Goal: Information Seeking & Learning: Learn about a topic

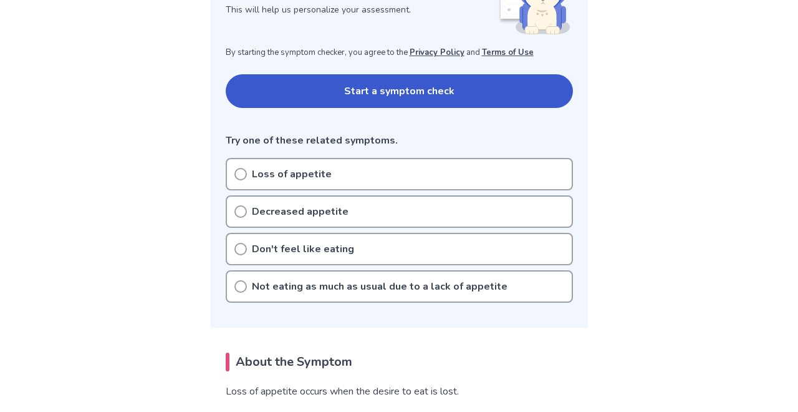
scroll to position [259, 0]
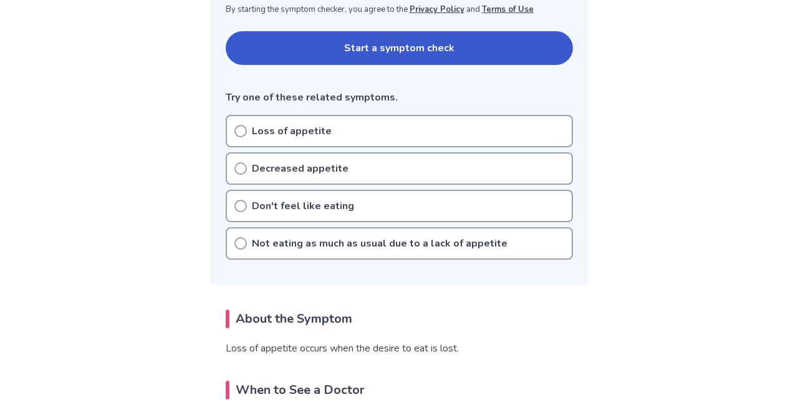
click at [297, 205] on p "Don't feel like eating" at bounding box center [303, 205] width 102 height 15
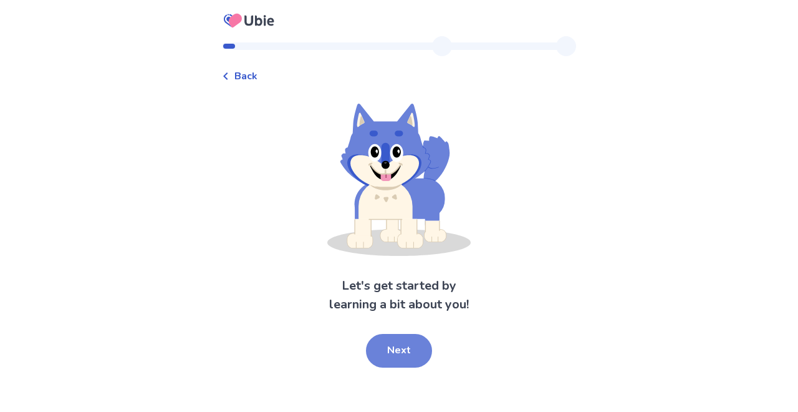
click at [401, 348] on button "Next" at bounding box center [399, 351] width 66 height 34
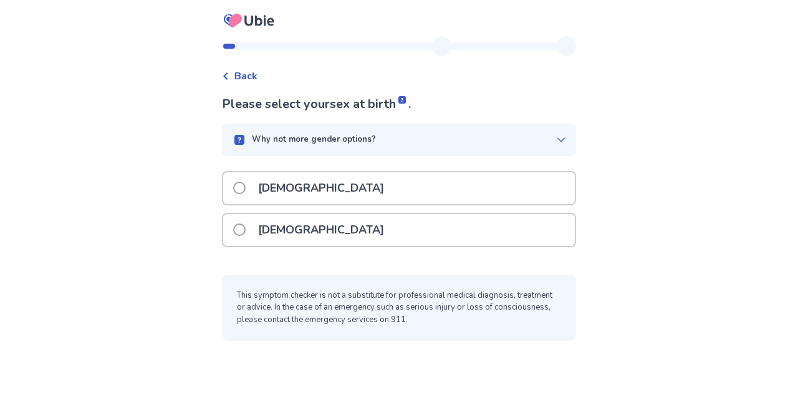
click at [246, 187] on span at bounding box center [239, 188] width 12 height 12
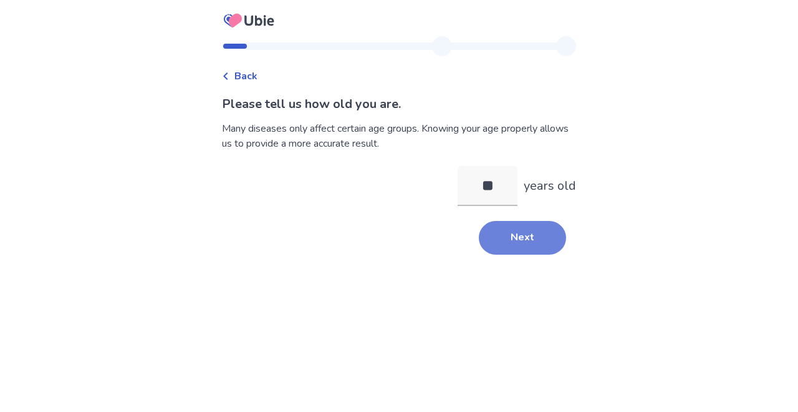
type input "**"
click at [509, 238] on button "Next" at bounding box center [522, 238] width 87 height 34
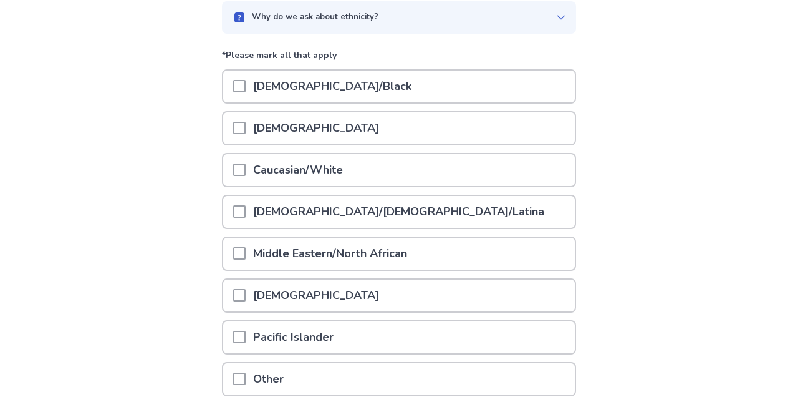
scroll to position [128, 0]
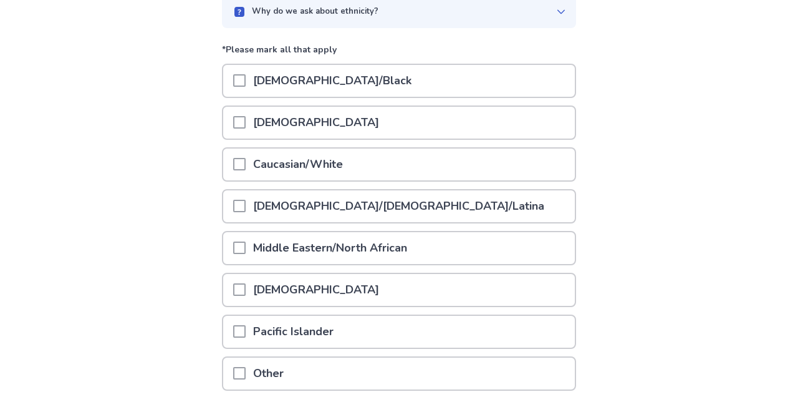
click at [434, 160] on div "Caucasian/White" at bounding box center [399, 164] width 352 height 32
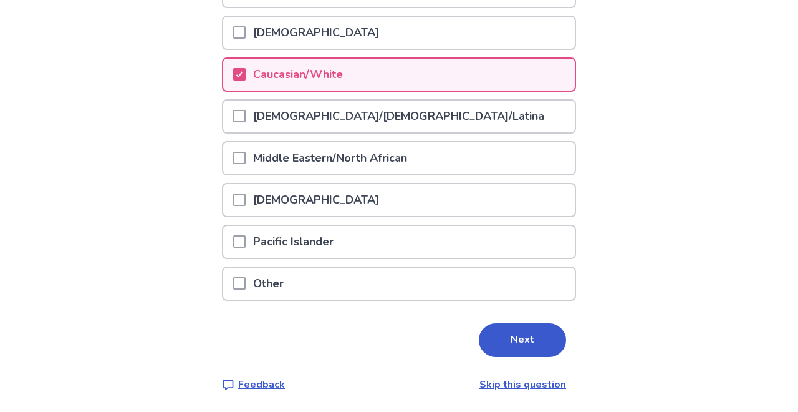
scroll to position [217, 0]
click at [511, 338] on button "Next" at bounding box center [522, 341] width 87 height 34
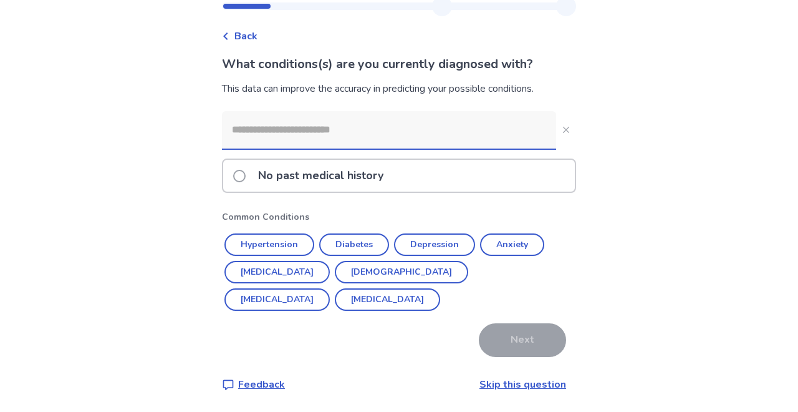
scroll to position [40, 0]
click at [518, 392] on div "Back What conditions(s) are you currently diagnosed with? This data can improve…" at bounding box center [399, 203] width 374 height 415
click at [513, 387] on link "Skip this question" at bounding box center [523, 384] width 87 height 14
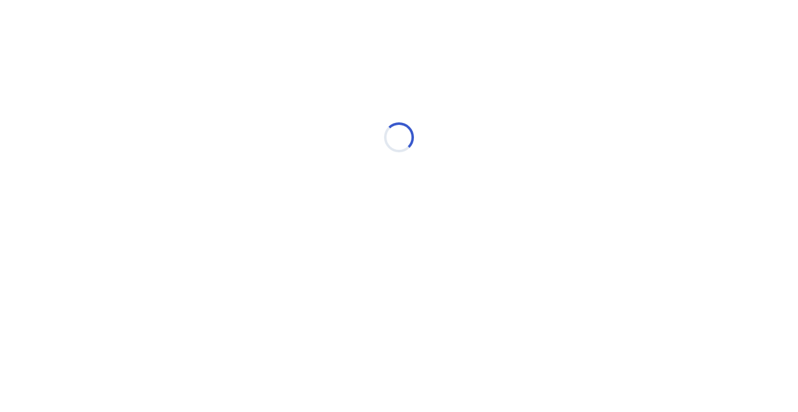
scroll to position [0, 0]
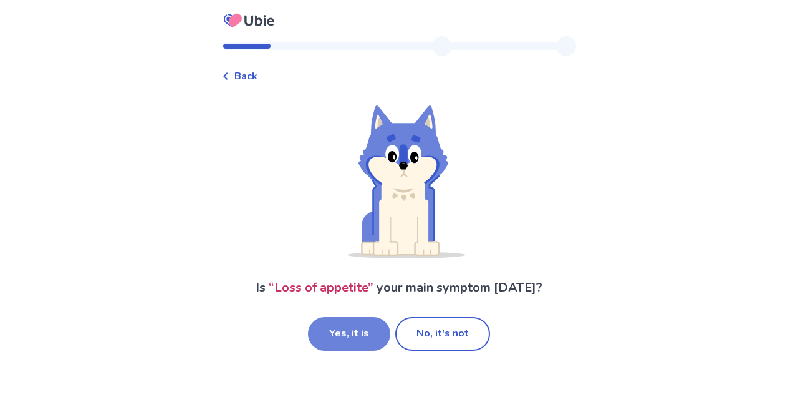
click at [356, 335] on button "Yes, it is" at bounding box center [349, 334] width 82 height 34
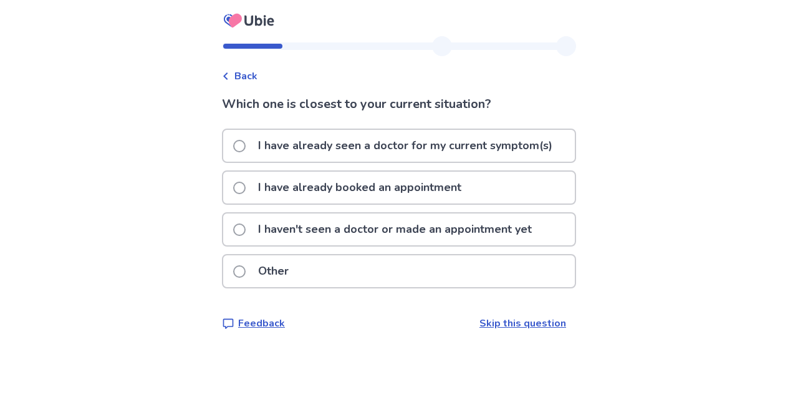
click at [246, 271] on span at bounding box center [239, 271] width 12 height 12
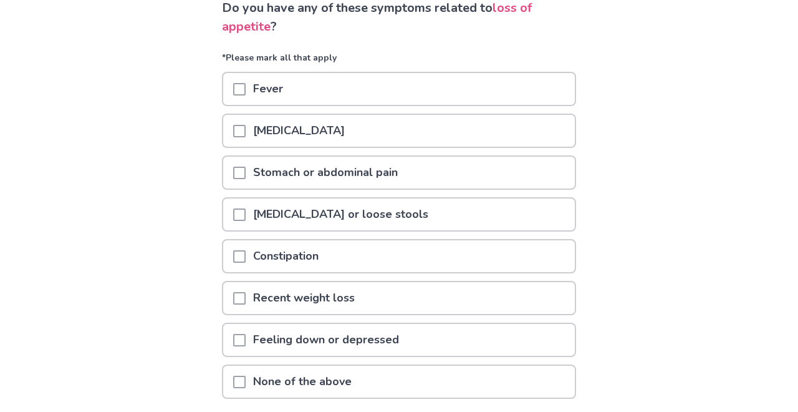
scroll to position [125, 0]
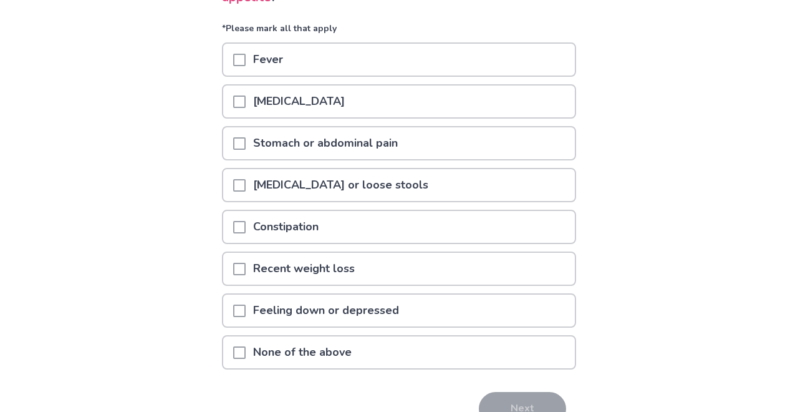
click at [260, 268] on p "Recent weight loss" at bounding box center [304, 269] width 117 height 32
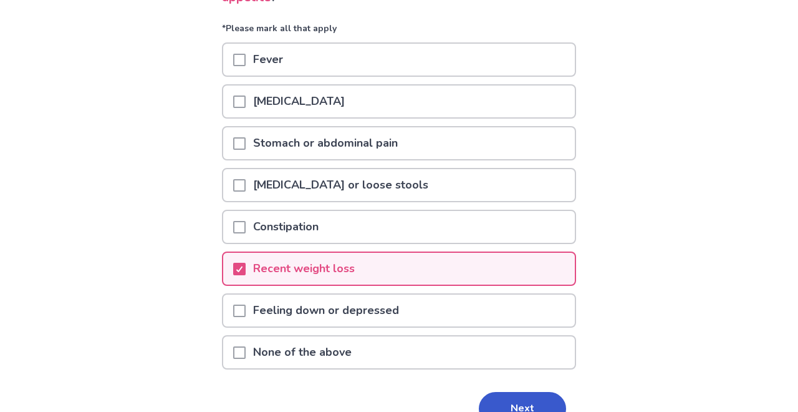
click at [289, 183] on p "Diarrhea or loose stools" at bounding box center [341, 185] width 190 height 32
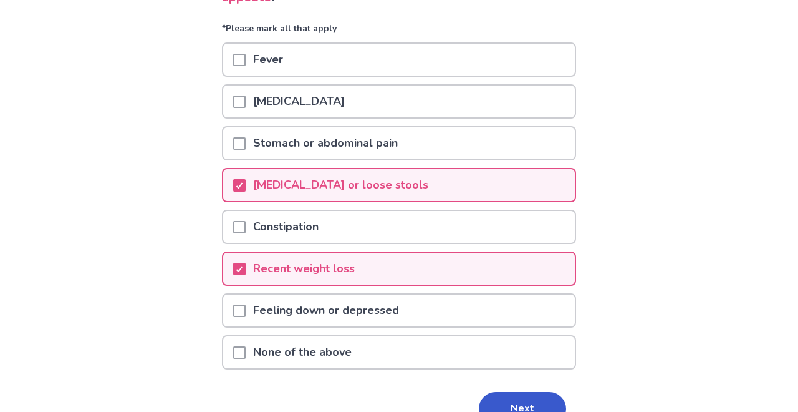
click at [296, 218] on p "Constipation" at bounding box center [286, 227] width 80 height 32
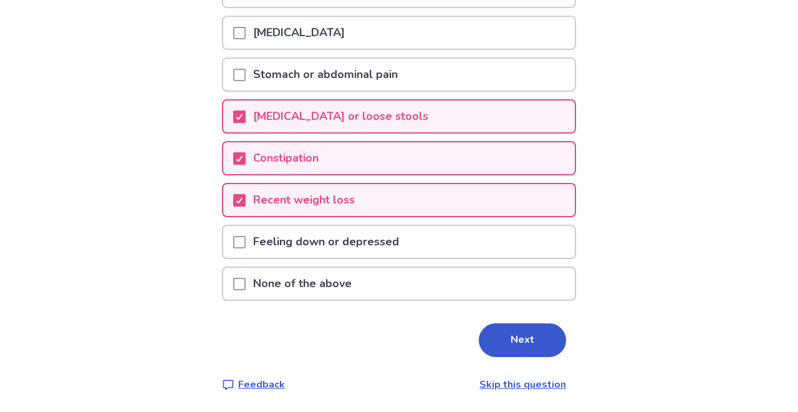
scroll to position [194, 0]
click at [488, 339] on button "Next" at bounding box center [522, 340] width 87 height 34
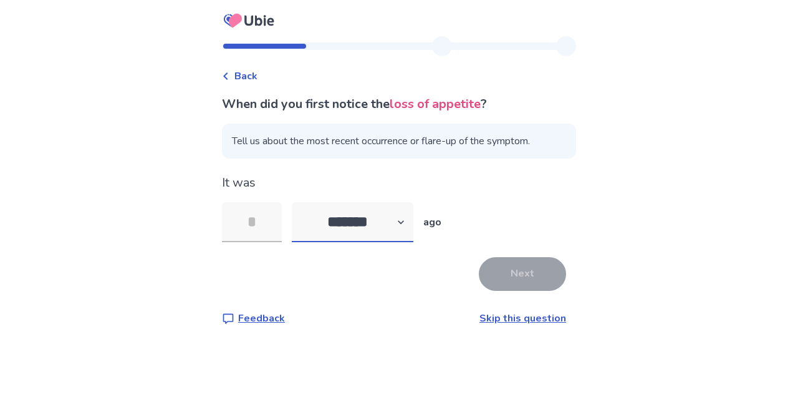
select select "*"
click at [256, 223] on input "tel" at bounding box center [252, 222] width 60 height 40
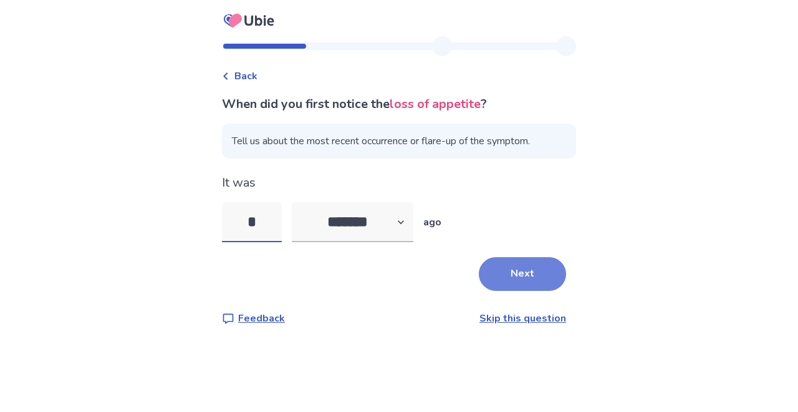
type input "*"
click at [510, 272] on button "Next" at bounding box center [522, 274] width 87 height 34
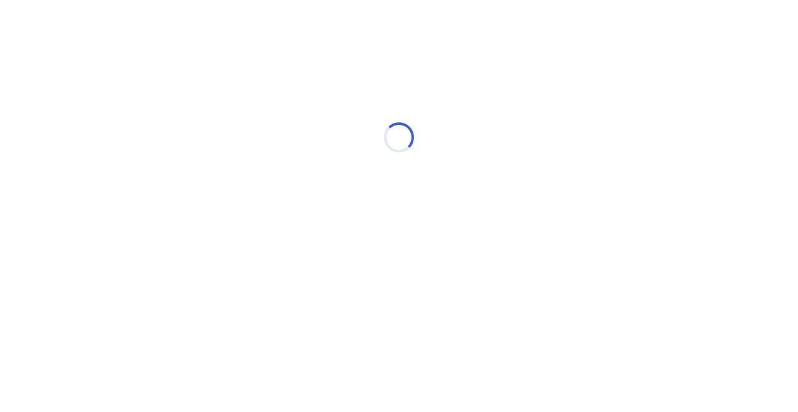
select select "*"
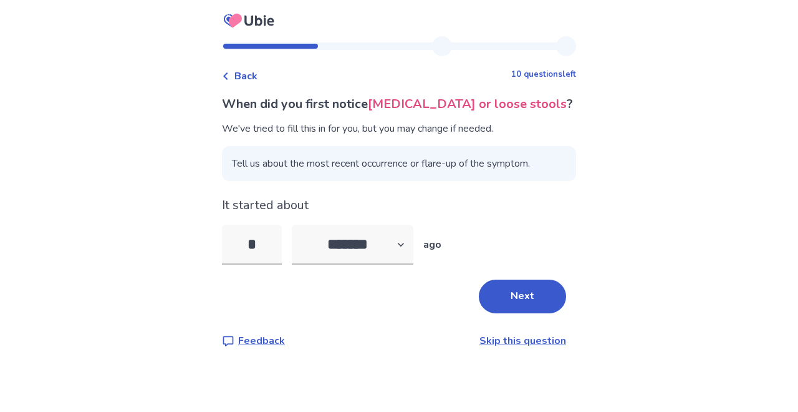
click at [506, 337] on link "Skip this question" at bounding box center [523, 341] width 87 height 14
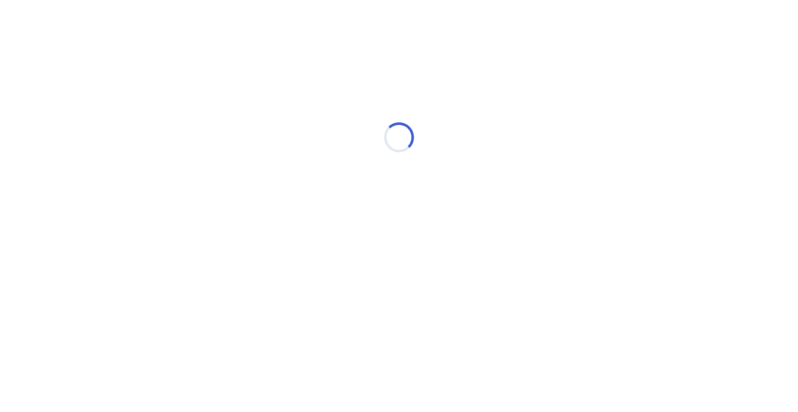
select select "*"
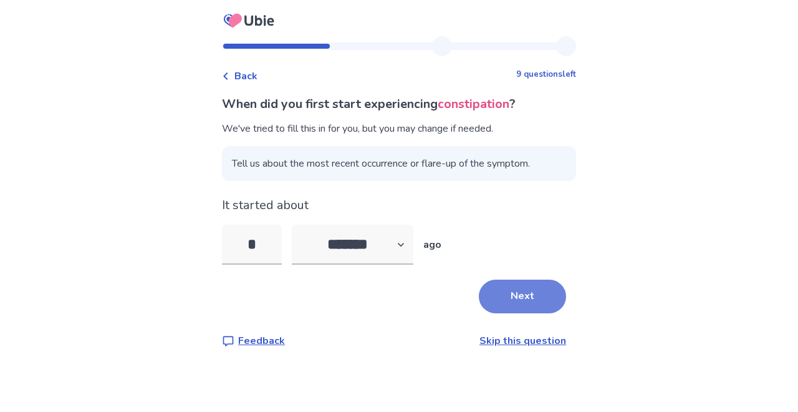
click at [494, 288] on button "Next" at bounding box center [522, 296] width 87 height 34
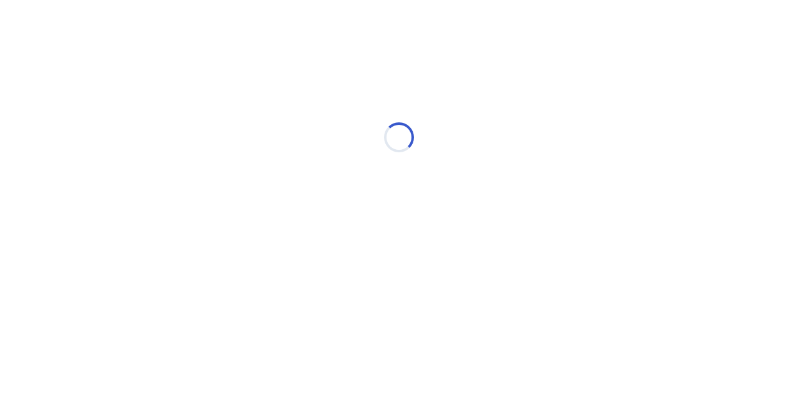
select select "*"
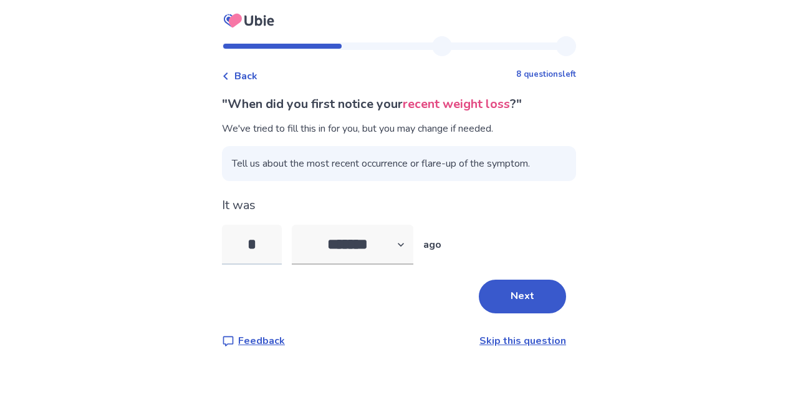
click at [258, 252] on input "*" at bounding box center [252, 245] width 60 height 40
click at [259, 236] on input "*" at bounding box center [252, 245] width 60 height 40
type input "*"
click at [515, 295] on button "Next" at bounding box center [522, 296] width 87 height 34
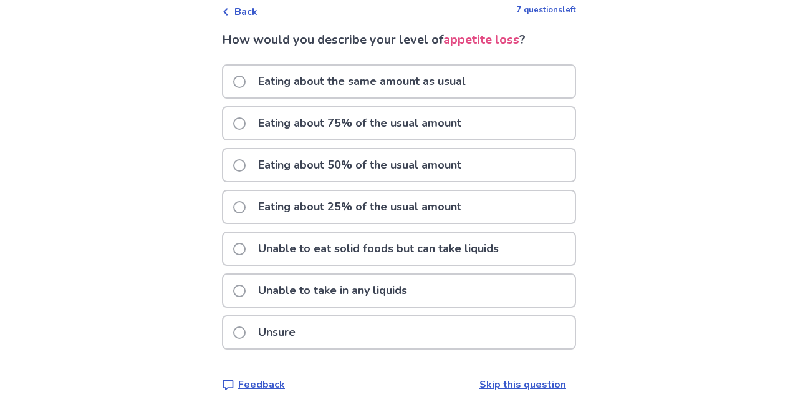
scroll to position [64, 0]
click at [382, 167] on p "Eating about 50% of the usual amount" at bounding box center [360, 165] width 218 height 32
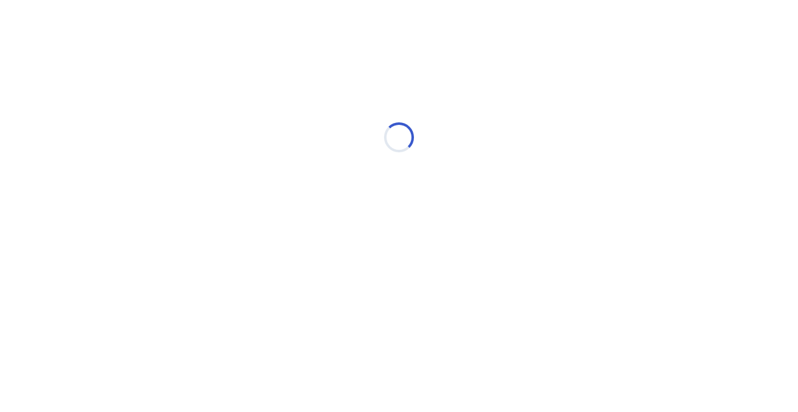
scroll to position [0, 0]
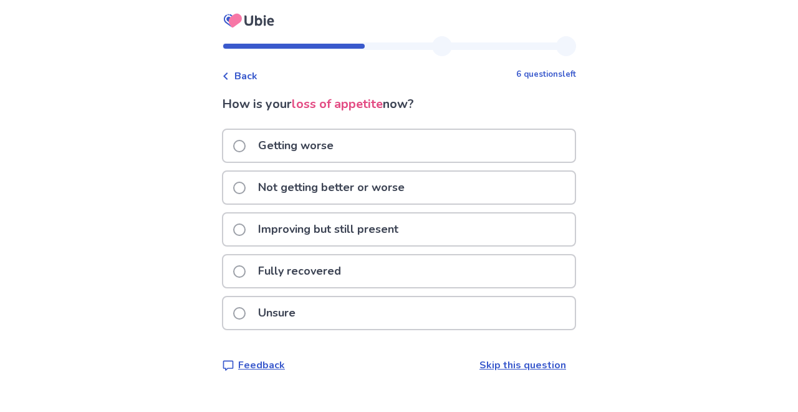
click at [422, 183] on div "Not getting better or worse" at bounding box center [399, 188] width 352 height 32
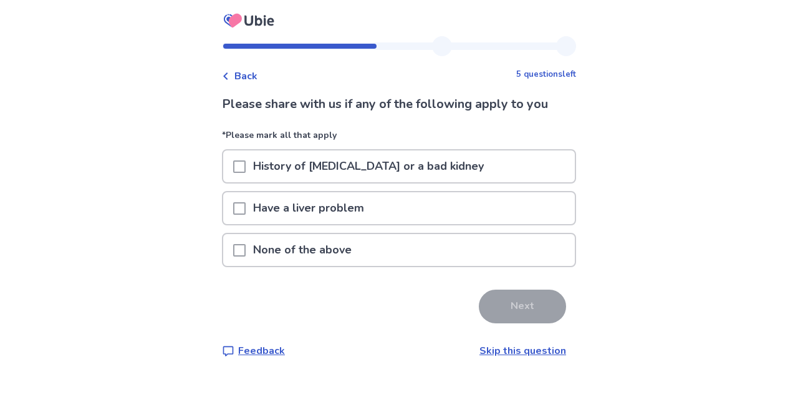
click at [415, 253] on div "None of the above" at bounding box center [399, 250] width 352 height 32
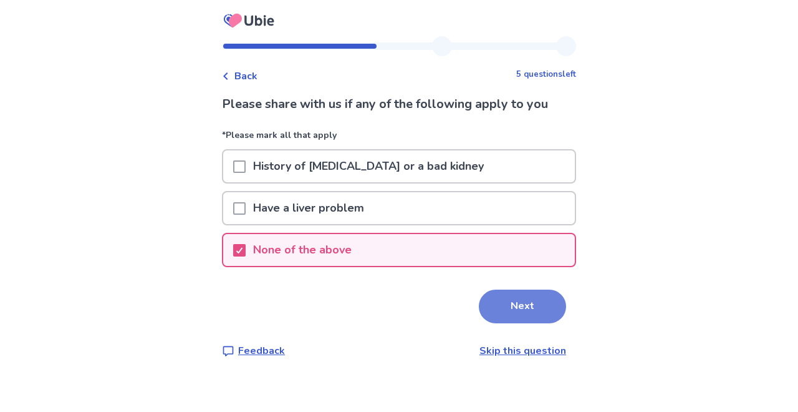
click at [513, 296] on button "Next" at bounding box center [522, 306] width 87 height 34
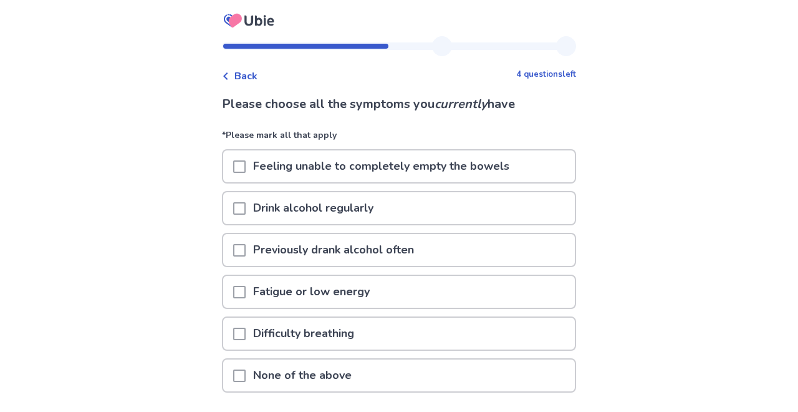
click at [473, 206] on div "Drink alcohol regularly" at bounding box center [399, 208] width 352 height 32
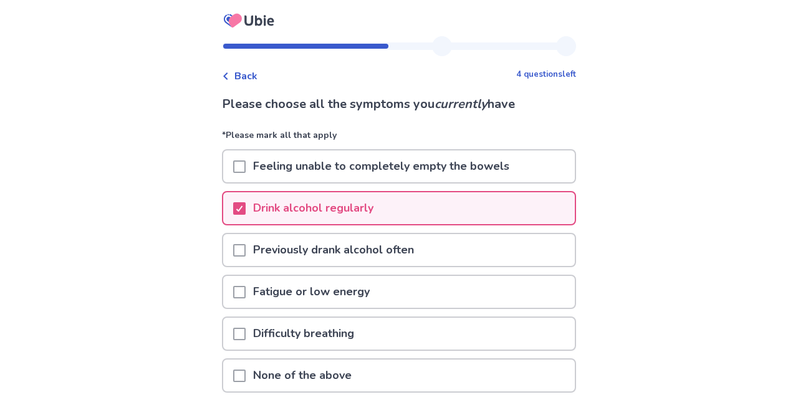
click at [449, 289] on div "Fatigue or low energy" at bounding box center [399, 292] width 352 height 32
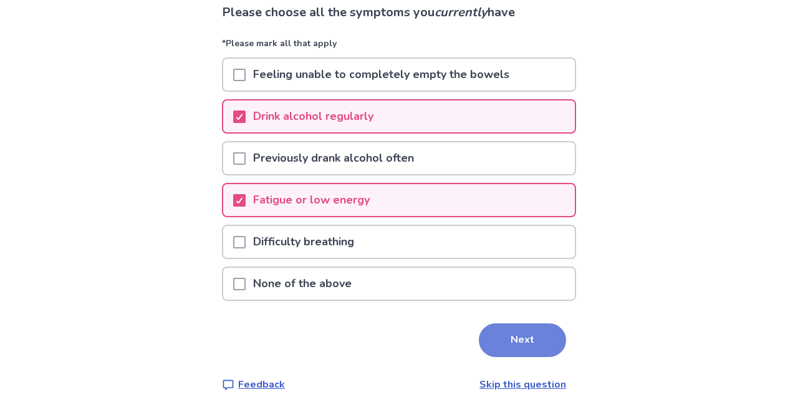
scroll to position [92, 0]
click at [513, 338] on button "Next" at bounding box center [522, 340] width 87 height 34
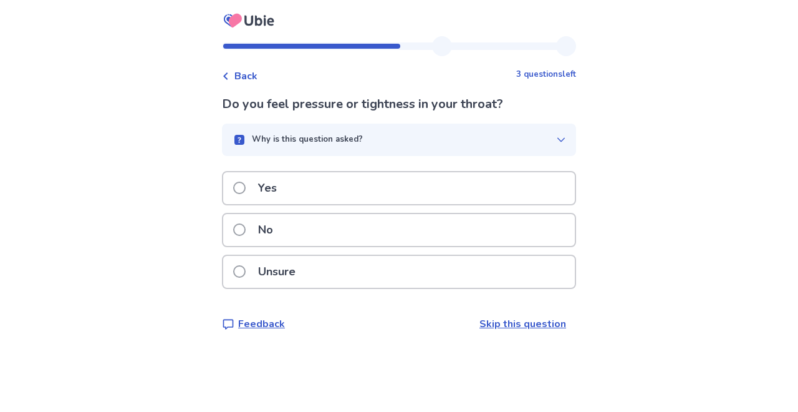
click at [324, 236] on div "No" at bounding box center [399, 230] width 352 height 32
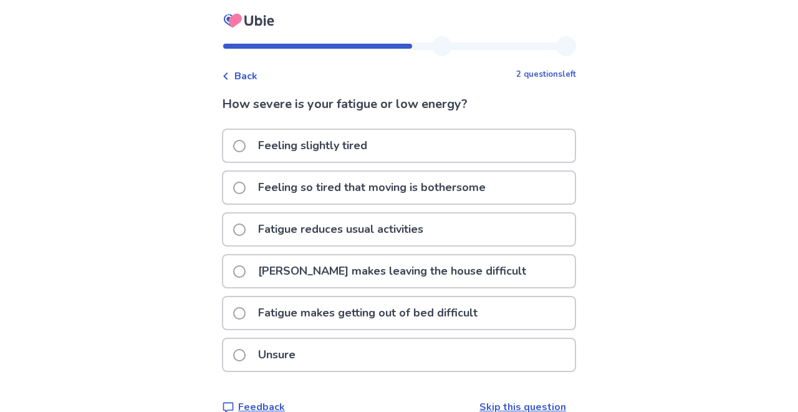
click at [387, 141] on div "Feeling slightly tired" at bounding box center [399, 146] width 352 height 32
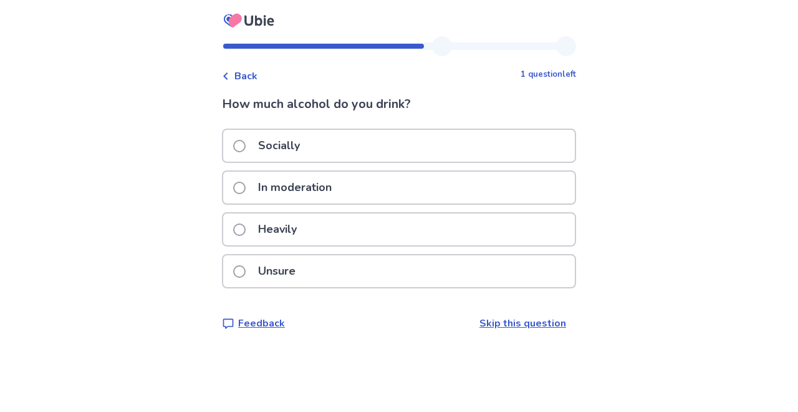
click at [349, 232] on div "Heavily" at bounding box center [399, 229] width 352 height 32
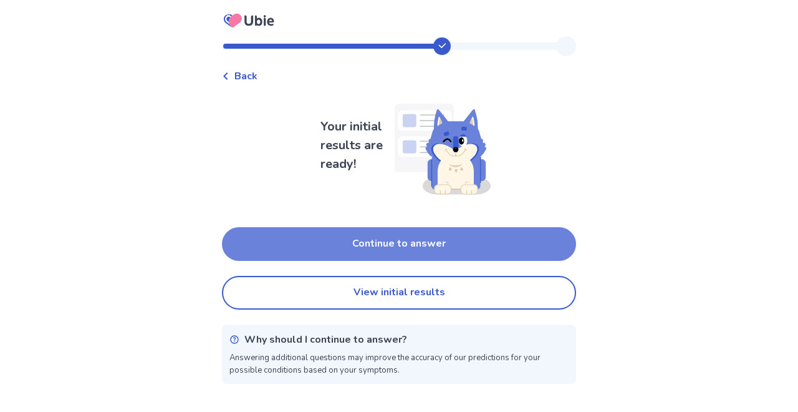
click at [364, 240] on button "Continue to answer" at bounding box center [399, 244] width 354 height 34
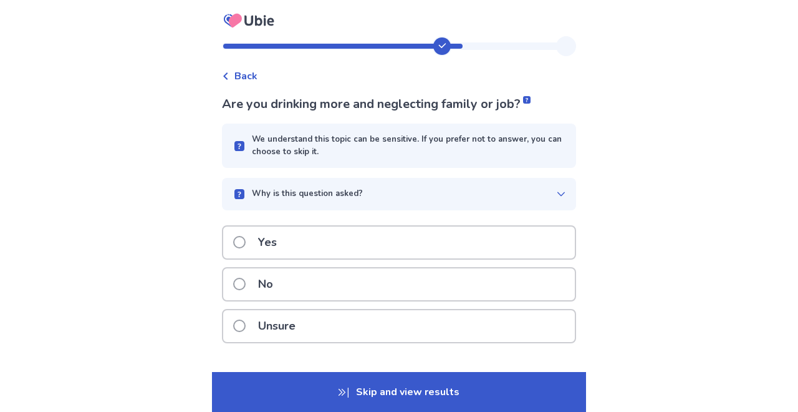
click at [327, 285] on div "No" at bounding box center [399, 284] width 352 height 32
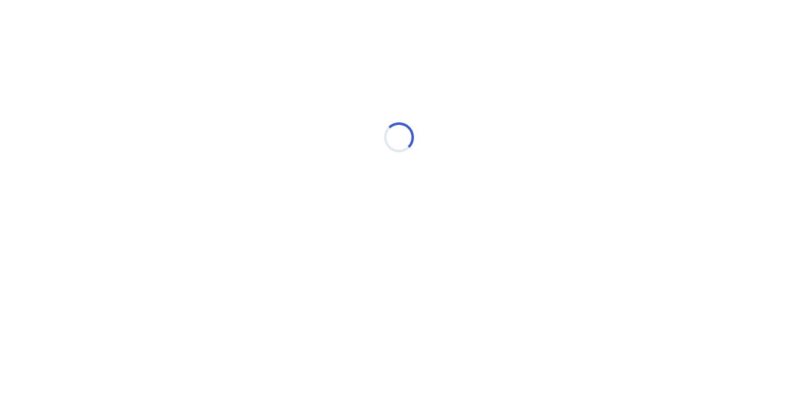
select select "*"
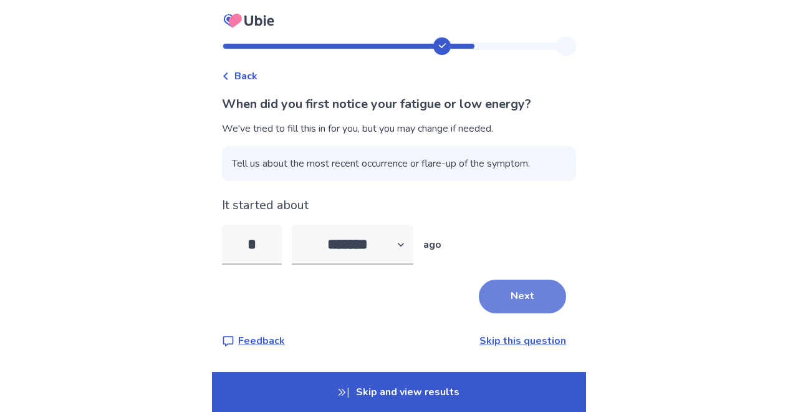
click at [495, 296] on button "Next" at bounding box center [522, 296] width 87 height 34
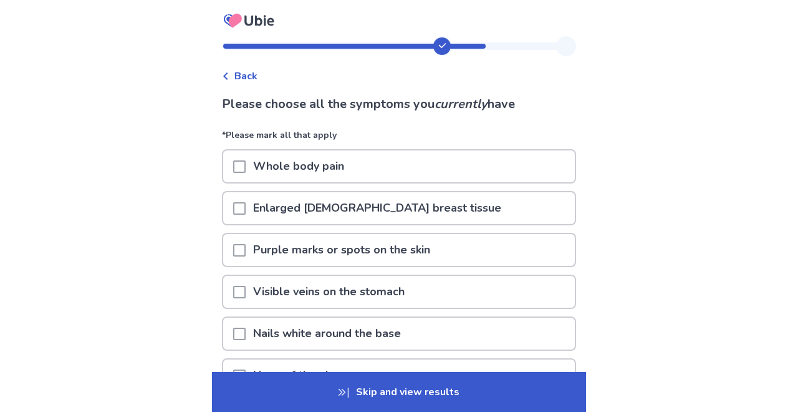
click at [477, 247] on div "Purple marks or spots on the skin" at bounding box center [399, 250] width 352 height 32
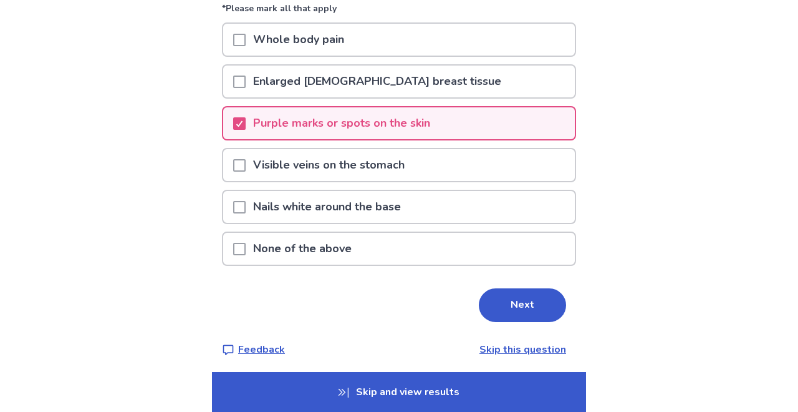
scroll to position [128, 0]
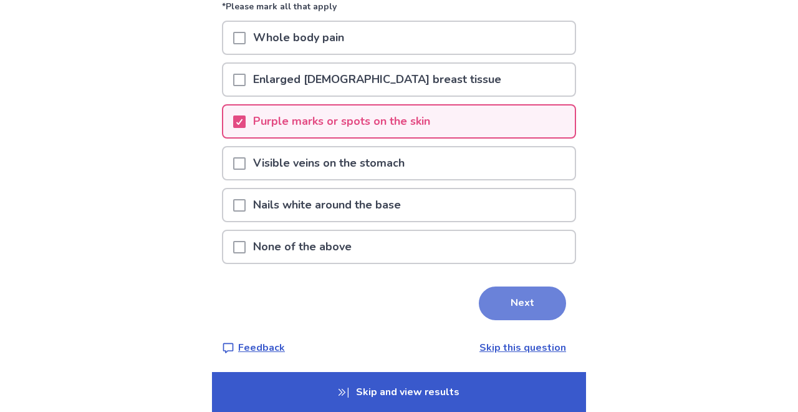
click at [506, 294] on button "Next" at bounding box center [522, 303] width 87 height 34
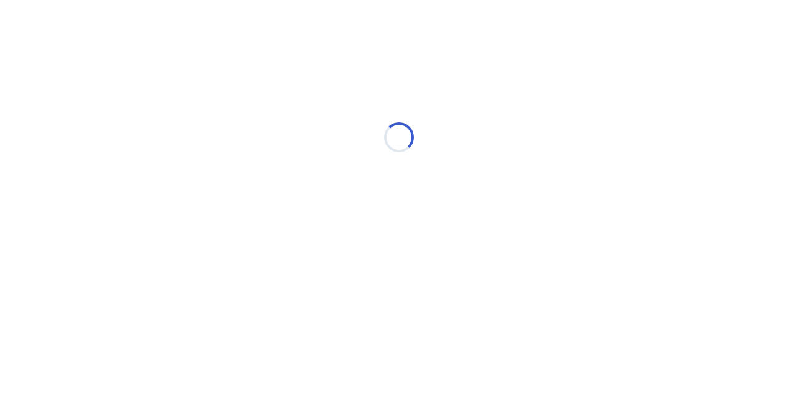
scroll to position [0, 0]
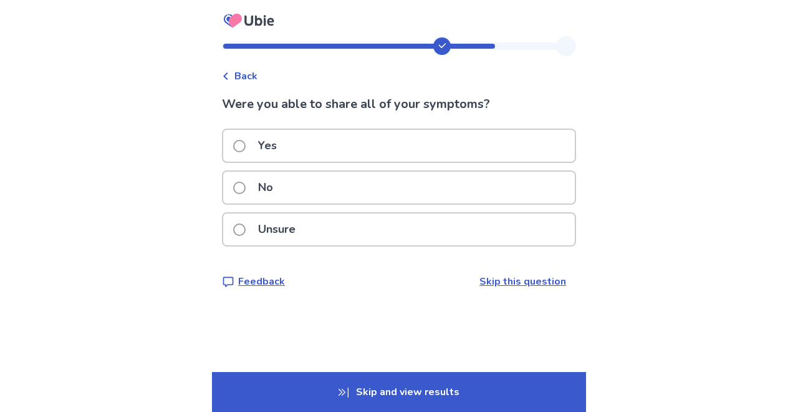
click at [378, 143] on div "Yes" at bounding box center [399, 146] width 352 height 32
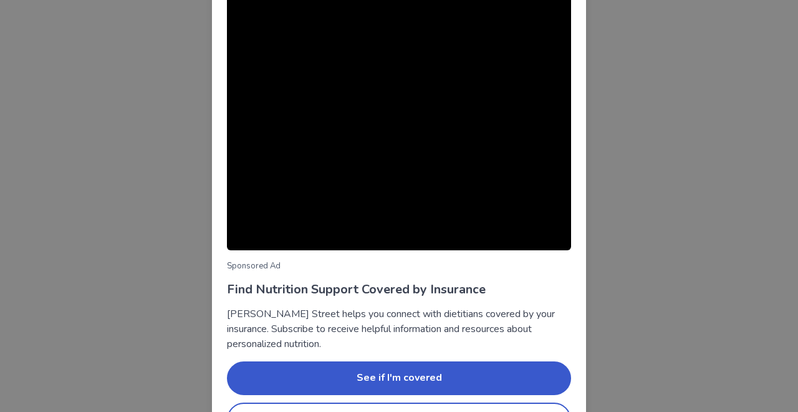
scroll to position [67, 0]
